Goal: Find specific page/section: Find specific page/section

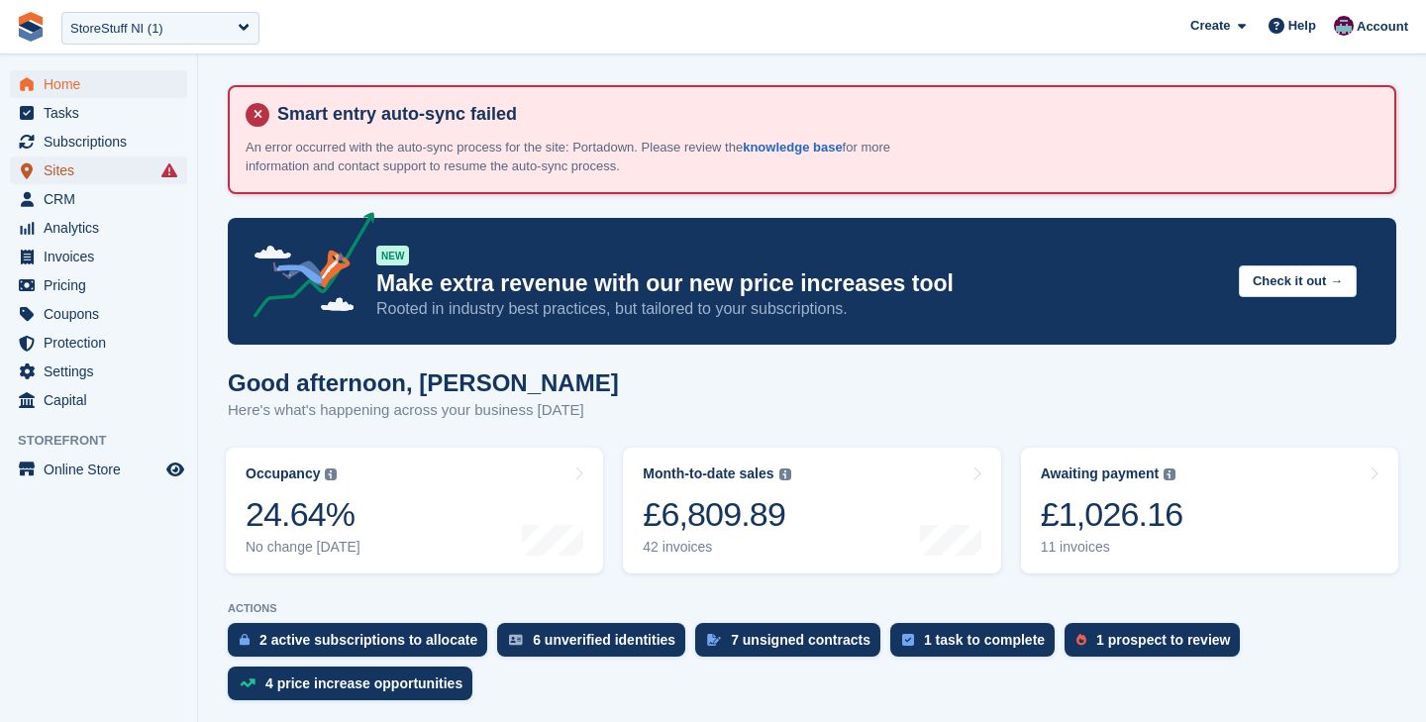
click at [100, 171] on span "Sites" at bounding box center [103, 170] width 119 height 28
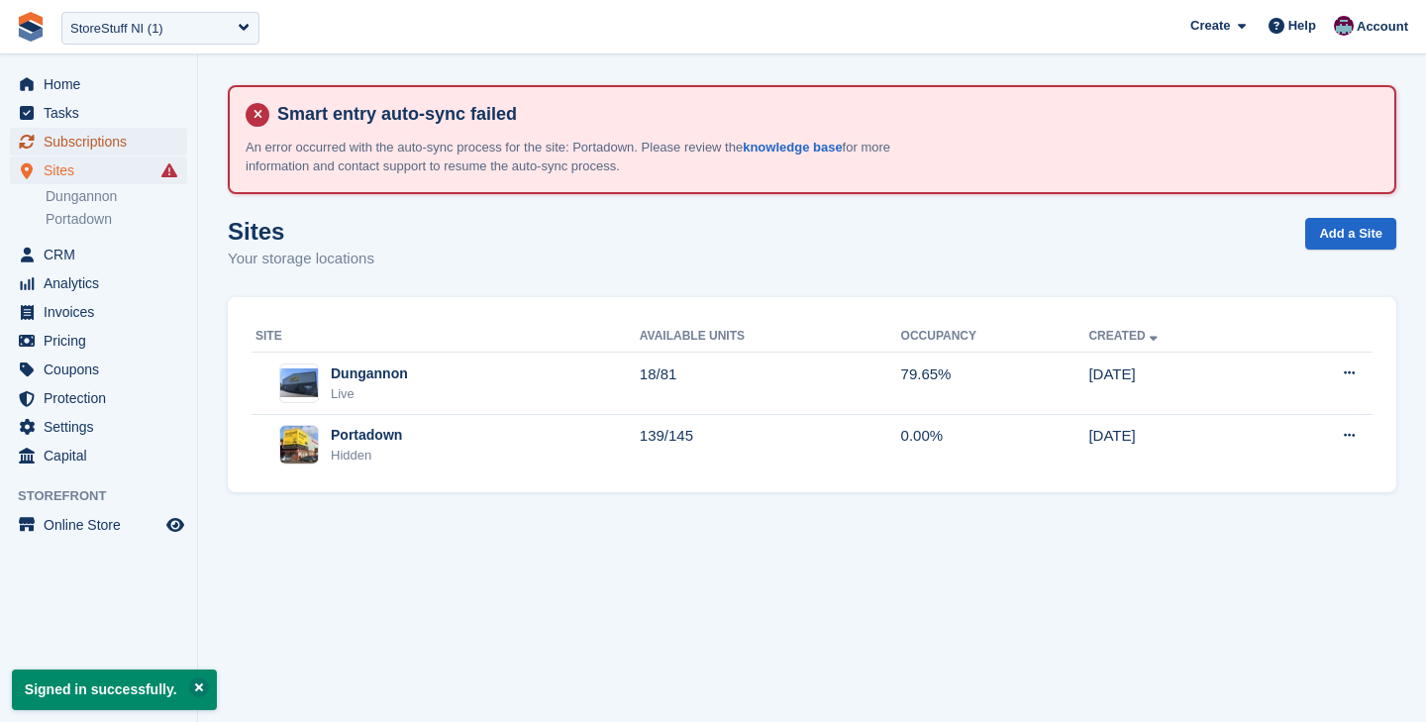
click at [106, 138] on span "Subscriptions" at bounding box center [103, 142] width 119 height 28
